Goal: Find specific page/section: Find specific page/section

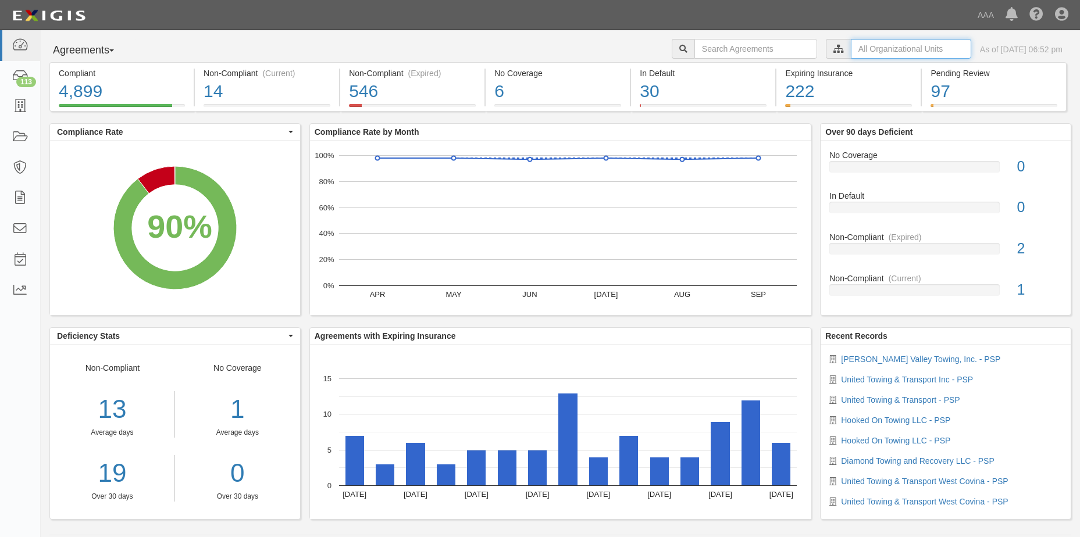
click at [893, 48] on input "text" at bounding box center [911, 49] width 120 height 20
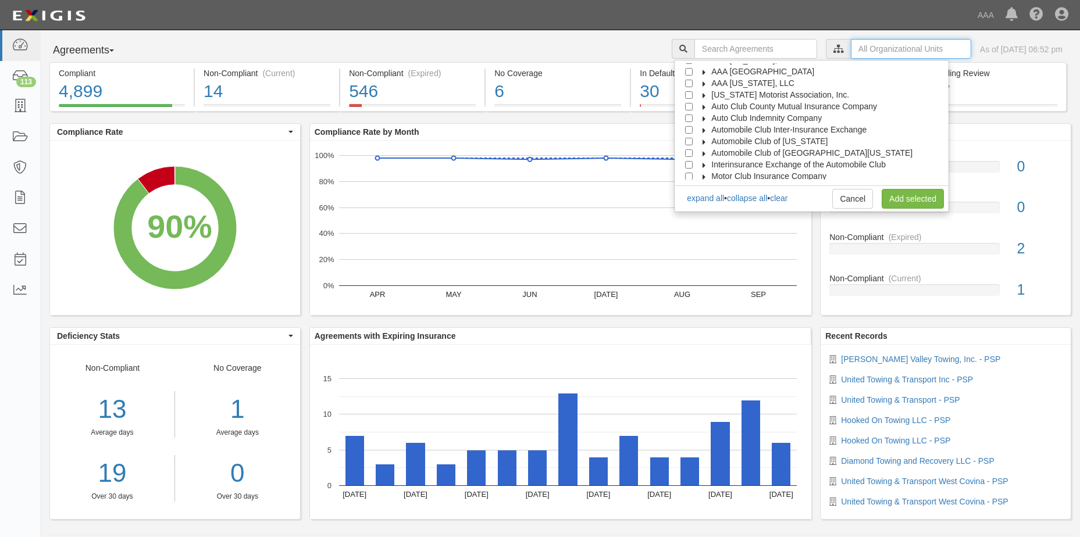
scroll to position [47, 0]
click at [693, 139] on input "Automobile Club of [GEOGRAPHIC_DATA][US_STATE]" at bounding box center [689, 140] width 8 height 8
checkbox input "true"
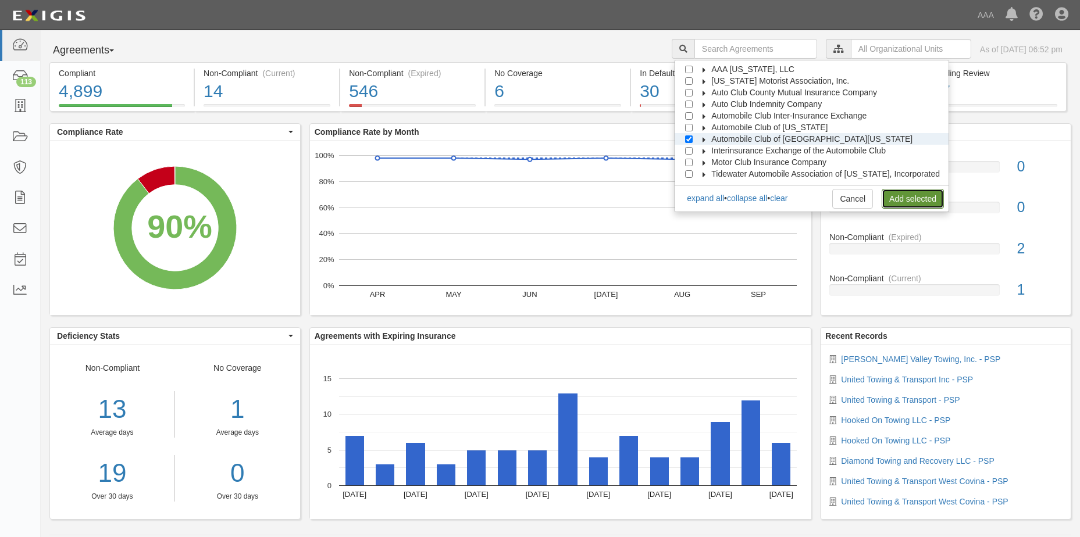
click at [896, 201] on link "Add selected" at bounding box center [913, 199] width 62 height 20
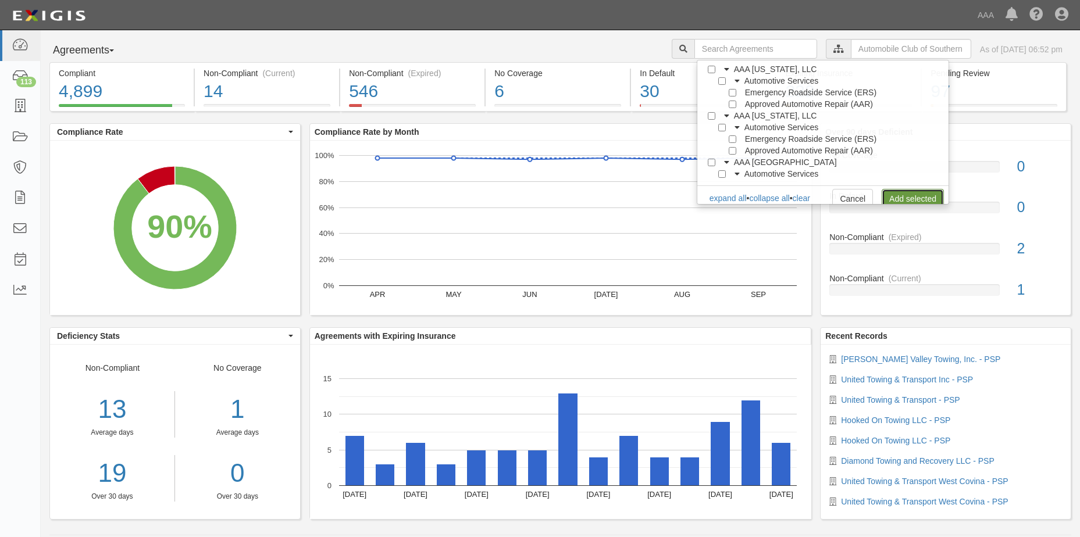
scroll to position [0, 0]
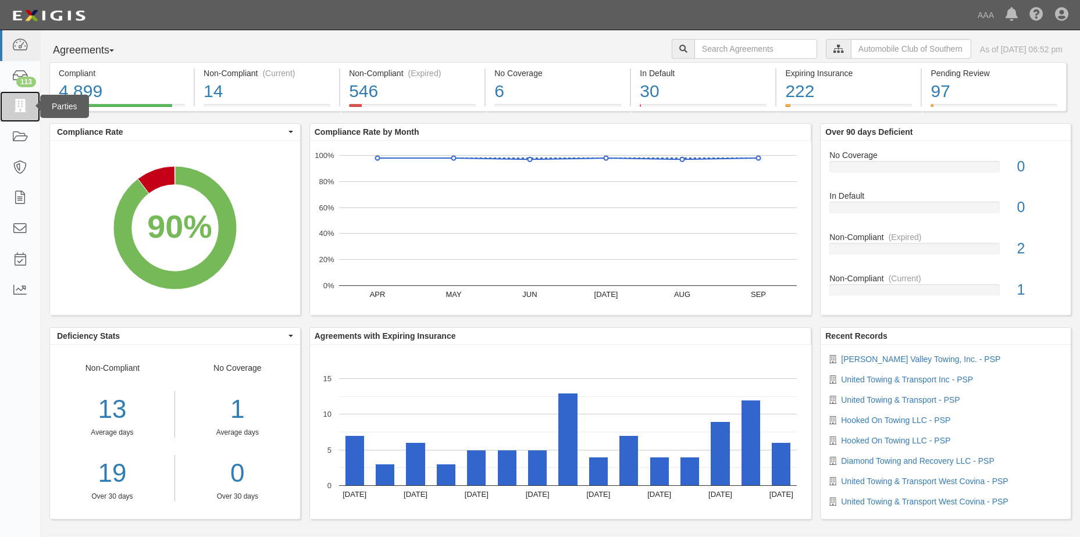
click at [20, 107] on icon at bounding box center [20, 106] width 16 height 13
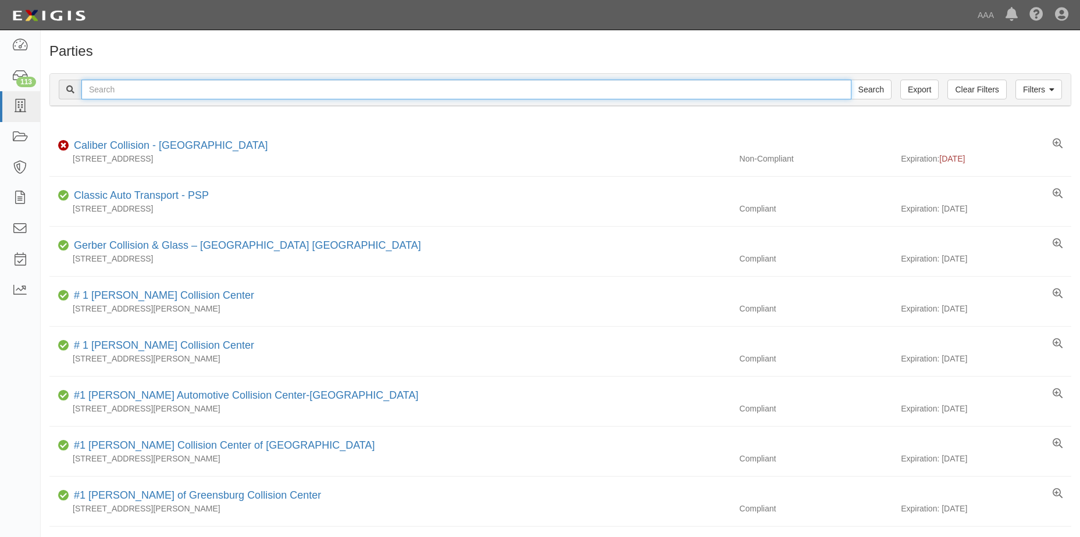
click at [129, 94] on input "text" at bounding box center [466, 90] width 770 height 20
type input "Voltage Towing, Inc."
click at [872, 94] on input "Search" at bounding box center [871, 90] width 41 height 20
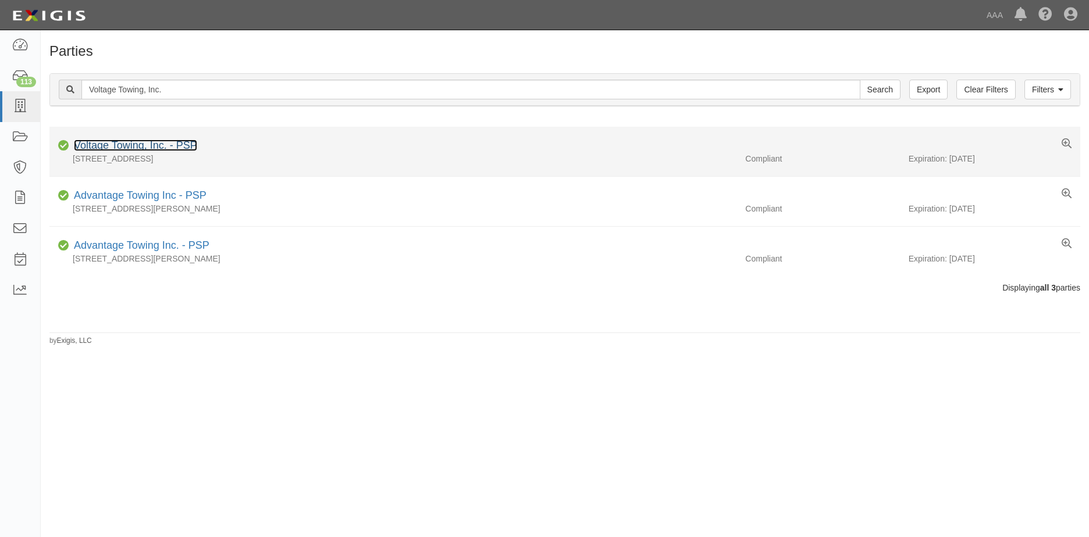
click at [133, 147] on link "Voltage Towing, Inc. - PSP" at bounding box center [135, 146] width 123 height 12
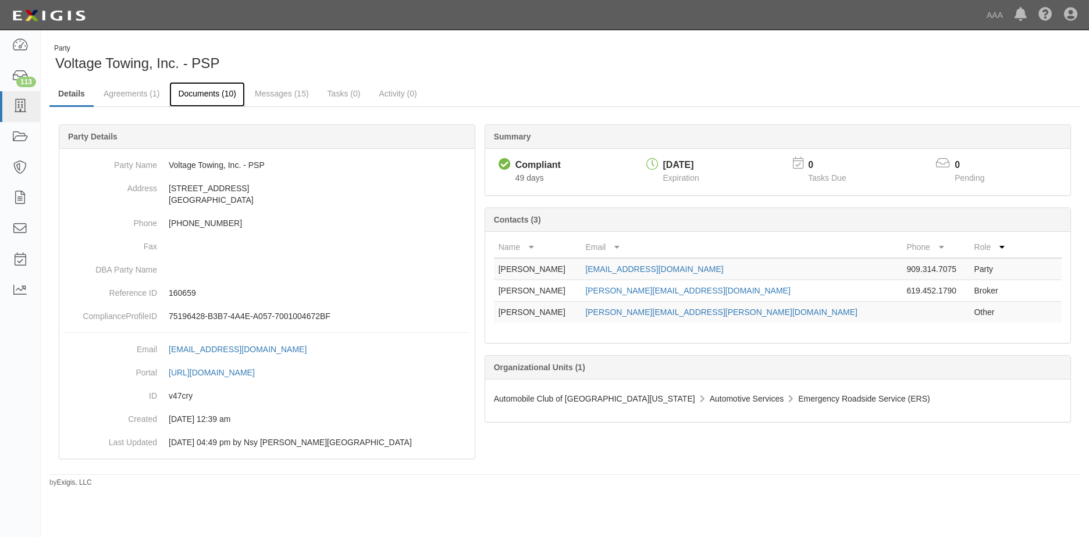
click at [208, 96] on link "Documents (10)" at bounding box center [207, 94] width 76 height 25
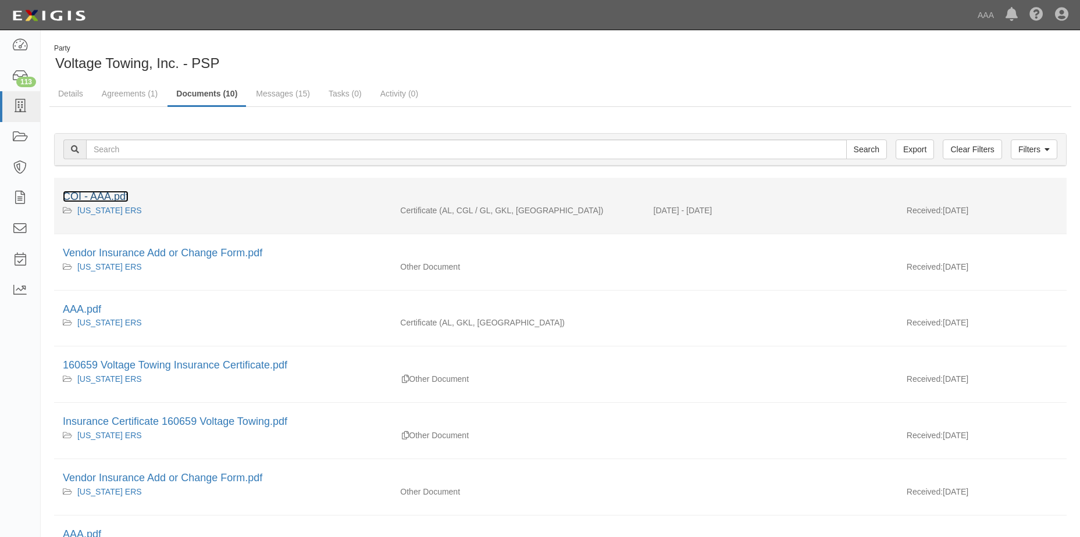
click at [108, 197] on link "COI - AAA.pdf" at bounding box center [96, 197] width 66 height 12
